Goal: Find contact information: Find phone

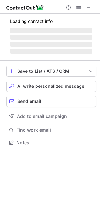
scroll to position [146, 100]
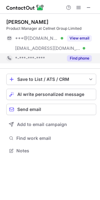
click at [81, 57] on button "Find phone" at bounding box center [79, 58] width 25 height 6
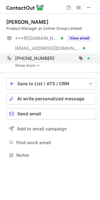
click at [80, 59] on span at bounding box center [80, 58] width 5 height 5
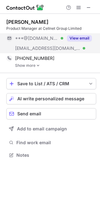
click at [84, 42] on div "View email" at bounding box center [77, 38] width 28 height 10
click at [84, 40] on div "***@[DOMAIN_NAME]" at bounding box center [53, 38] width 76 height 6
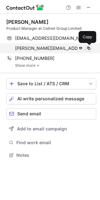
click at [86, 49] on span at bounding box center [88, 48] width 5 height 5
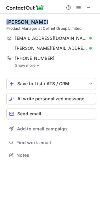
drag, startPoint x: 4, startPoint y: 23, endPoint x: 38, endPoint y: 21, distance: 34.5
click at [38, 21] on div "David Wolter Product Manager at Cellnet Group Limited dwolter998@gmail.com Veri…" at bounding box center [50, 89] width 100 height 151
copy div "David Wolter"
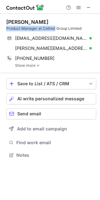
drag, startPoint x: 5, startPoint y: 27, endPoint x: 55, endPoint y: 30, distance: 49.8
click at [55, 30] on div "David Wolter Product Manager at Cellnet Group Limited dwolter998@gmail.com Veri…" at bounding box center [50, 89] width 100 height 151
copy div "Product Manager at Cellnet"
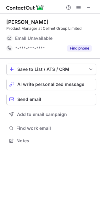
scroll to position [136, 100]
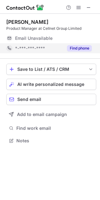
click at [82, 50] on button "Find phone" at bounding box center [79, 48] width 25 height 6
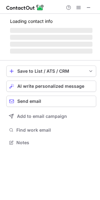
scroll to position [146, 100]
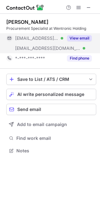
click at [77, 34] on div "View email" at bounding box center [77, 38] width 28 height 10
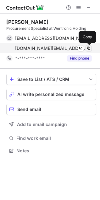
click at [85, 48] on button at bounding box center [88, 48] width 6 height 6
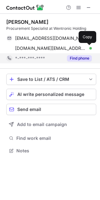
click at [68, 54] on div "Find phone" at bounding box center [77, 58] width 28 height 10
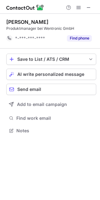
scroll to position [0, 0]
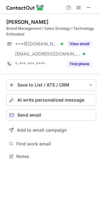
scroll to position [152, 100]
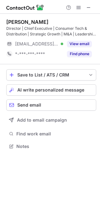
scroll to position [142, 100]
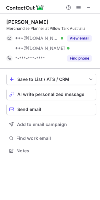
scroll to position [146, 100]
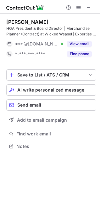
scroll to position [142, 100]
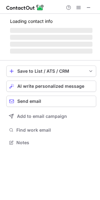
scroll to position [136, 100]
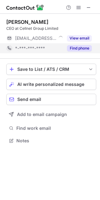
click at [76, 48] on button "Find phone" at bounding box center [79, 48] width 25 height 6
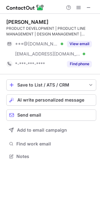
scroll to position [152, 100]
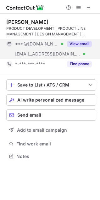
click at [85, 43] on button "View email" at bounding box center [79, 44] width 25 height 6
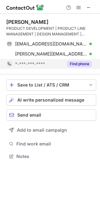
click at [70, 64] on button "Find phone" at bounding box center [79, 64] width 25 height 6
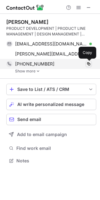
click at [86, 64] on span at bounding box center [88, 63] width 5 height 5
click at [31, 67] on div "+61895351566 Copy" at bounding box center [48, 64] width 85 height 10
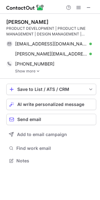
click at [35, 71] on link "Show more" at bounding box center [55, 71] width 81 height 4
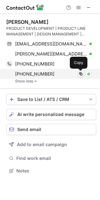
click at [82, 74] on span at bounding box center [80, 73] width 5 height 5
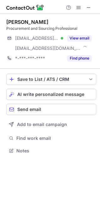
scroll to position [146, 100]
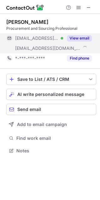
click at [81, 39] on button "View email" at bounding box center [79, 38] width 25 height 6
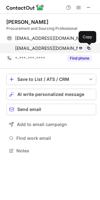
click at [88, 50] on span at bounding box center [88, 48] width 5 height 5
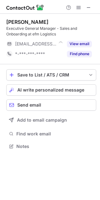
scroll to position [142, 100]
